Goal: Answer question/provide support

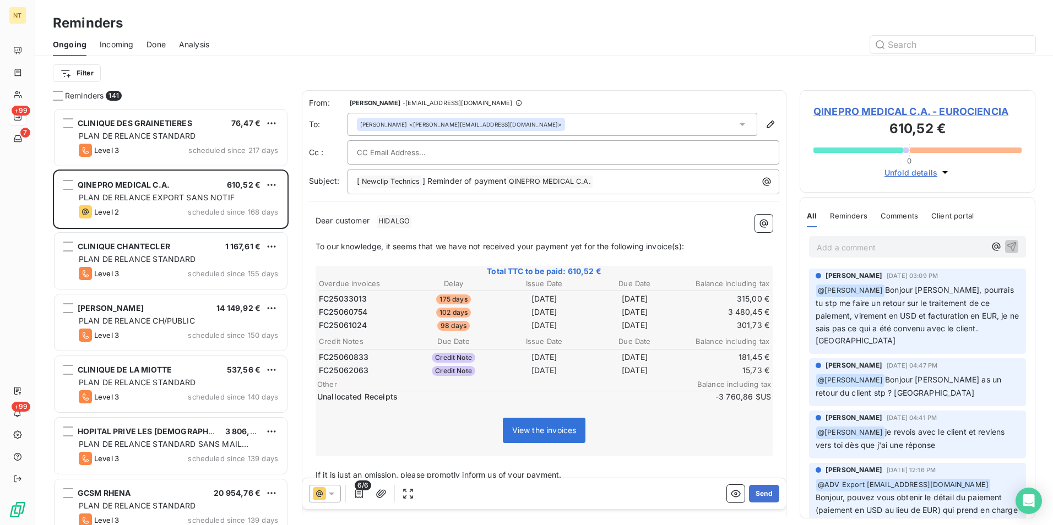
scroll to position [409, 227]
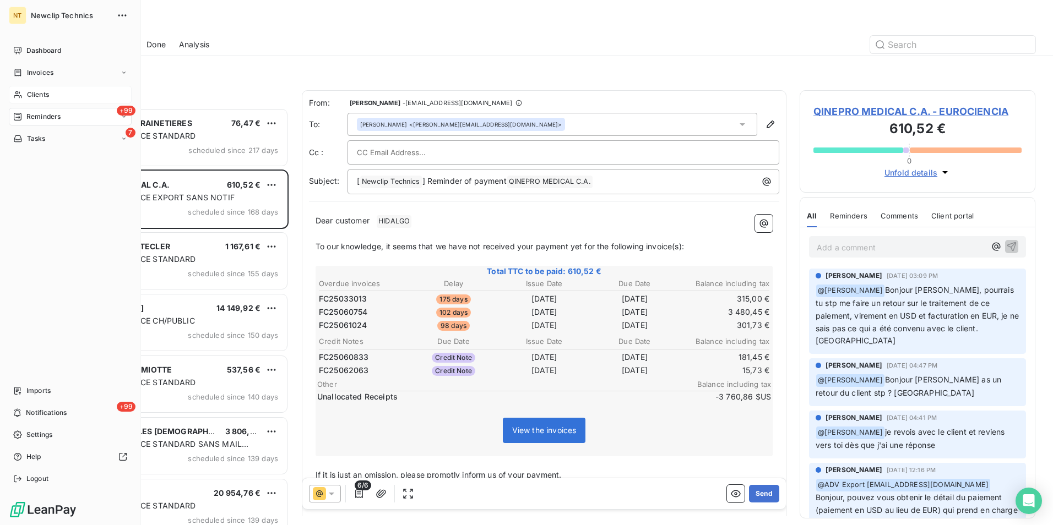
click at [45, 97] on span "Clients" at bounding box center [38, 95] width 22 height 10
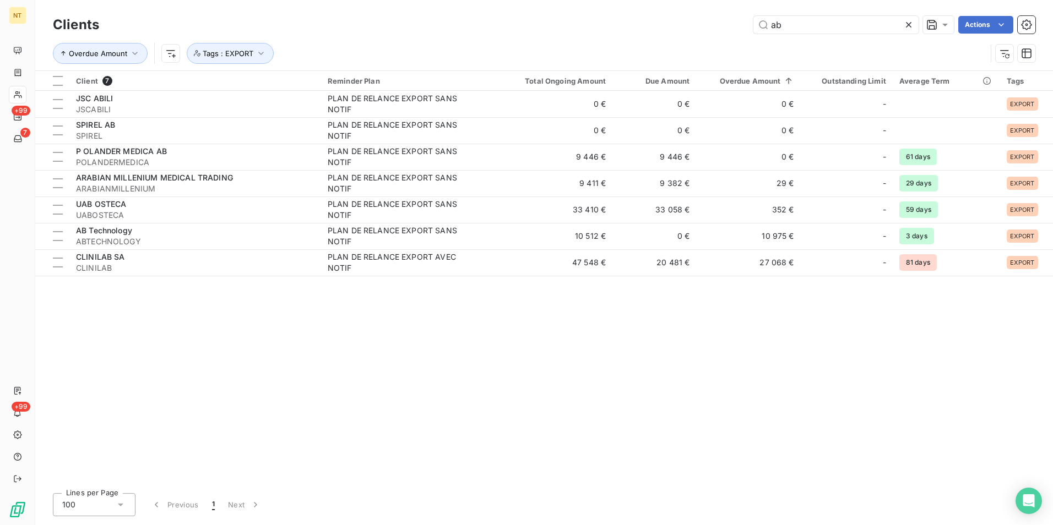
type input "a"
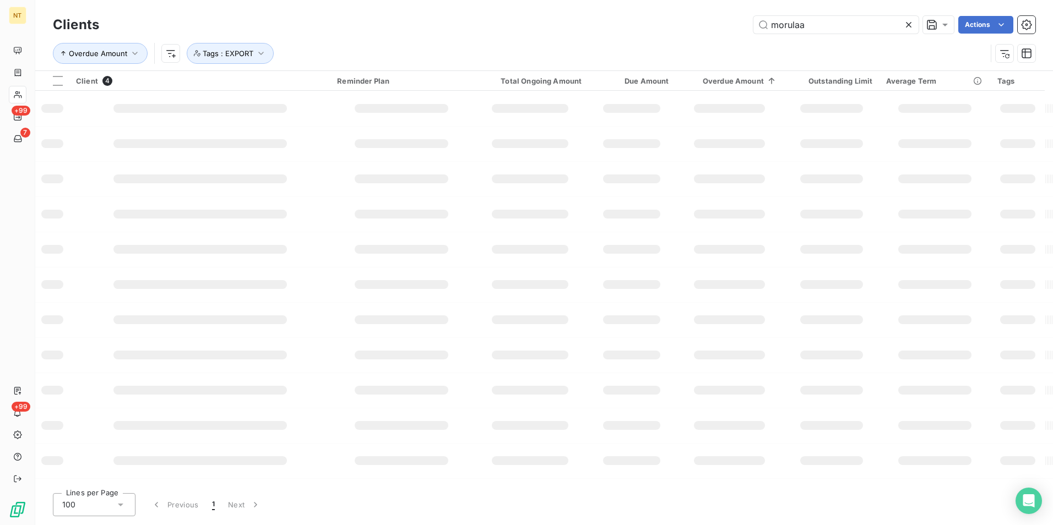
type input "morulaa"
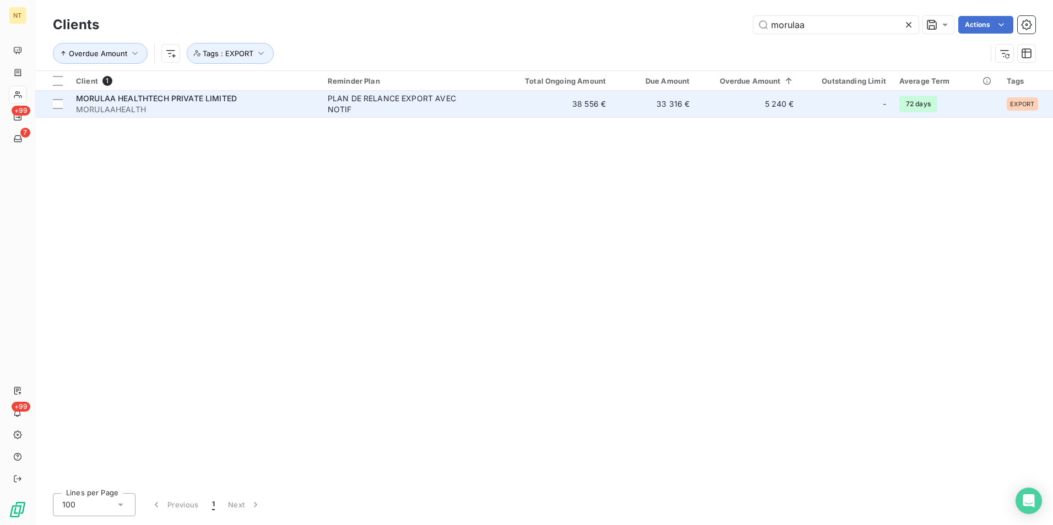
click at [498, 103] on td "PLAN DE RELANCE EXPORT AVEC NOTIF" at bounding box center [410, 104] width 179 height 26
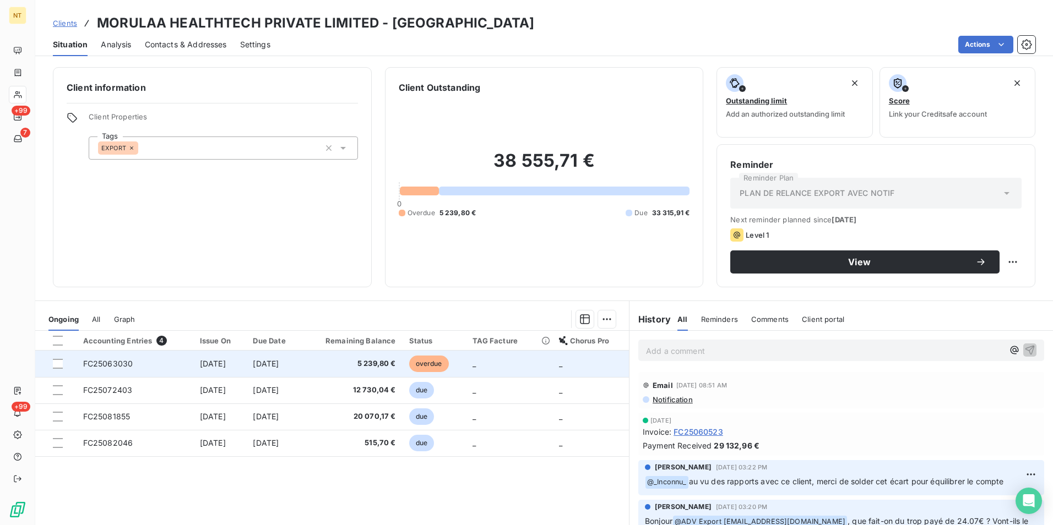
click at [441, 369] on span "overdue" at bounding box center [429, 364] width 40 height 17
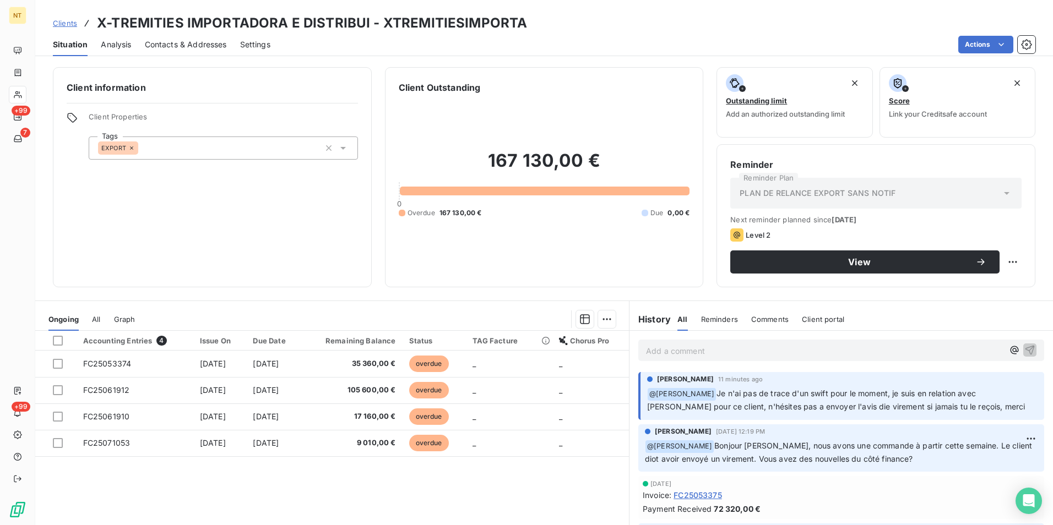
click at [728, 349] on p "Add a comment ﻿" at bounding box center [824, 351] width 357 height 14
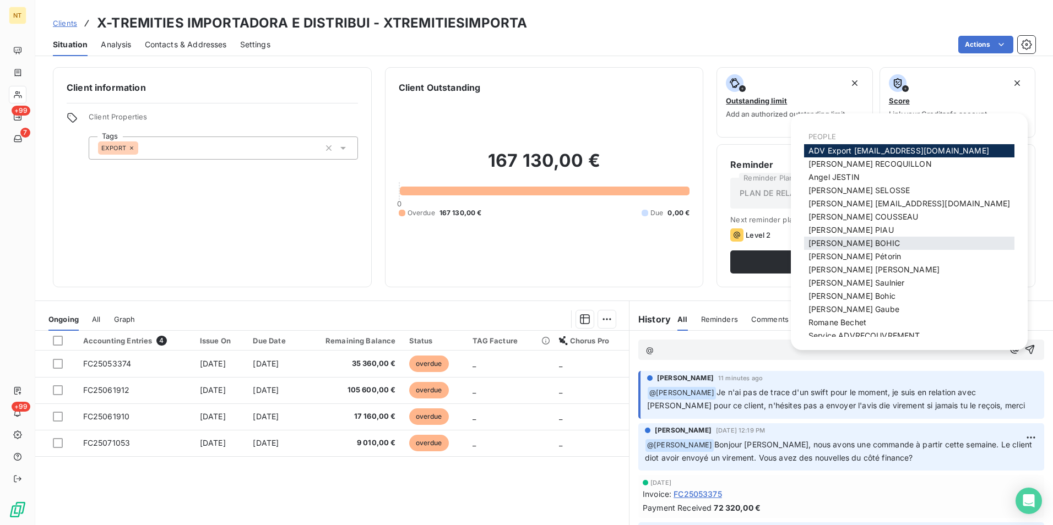
click at [840, 241] on div "Julie BOHIC" at bounding box center [909, 243] width 210 height 13
click at [840, 241] on span "Julie BOHIC" at bounding box center [853, 242] width 91 height 9
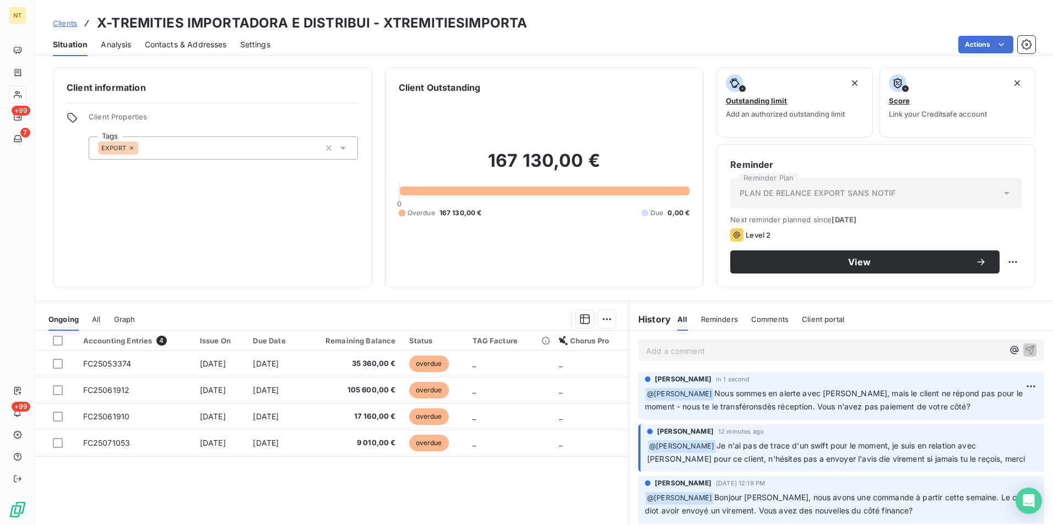
click at [764, 335] on div "Add a comment ﻿" at bounding box center [840, 350] width 423 height 39
click at [770, 350] on p "Add a comment ﻿" at bounding box center [824, 351] width 357 height 14
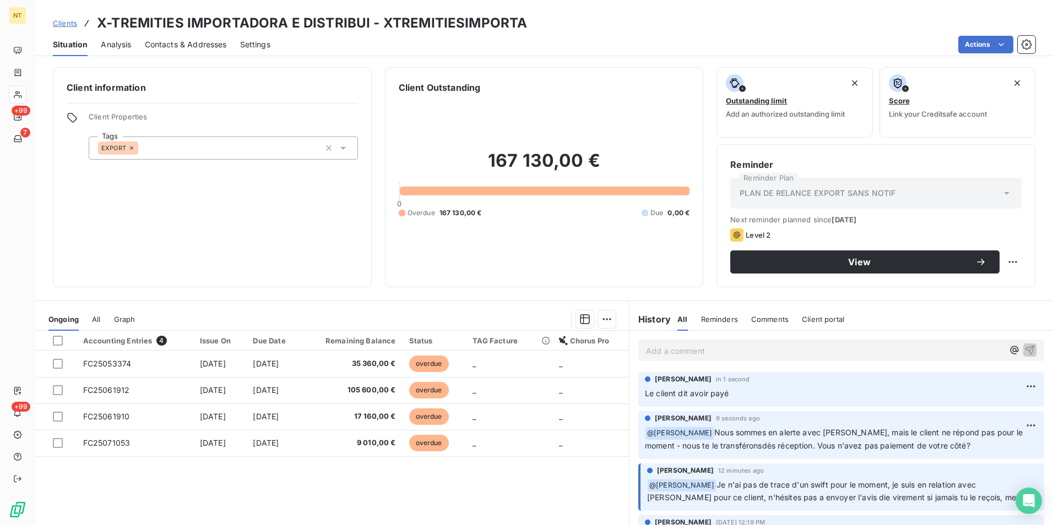
click at [670, 63] on div "Client information Client Properties Tags EXPORT Client Outstanding 167 130,00 …" at bounding box center [543, 293] width 1017 height 465
drag, startPoint x: 761, startPoint y: 388, endPoint x: 771, endPoint y: 386, distance: 10.0
click at [761, 388] on p "Le client dit avoir payé" at bounding box center [841, 394] width 393 height 13
click at [840, 384] on html "NT +99 7 +99 Clients X-TREMITIES IMPORTADORA E DISTRIBUI - XTREMITIESIMPORTA Si…" at bounding box center [526, 262] width 1053 height 525
click at [840, 429] on div "Delete" at bounding box center [988, 431] width 62 height 18
